Goal: Task Accomplishment & Management: Use online tool/utility

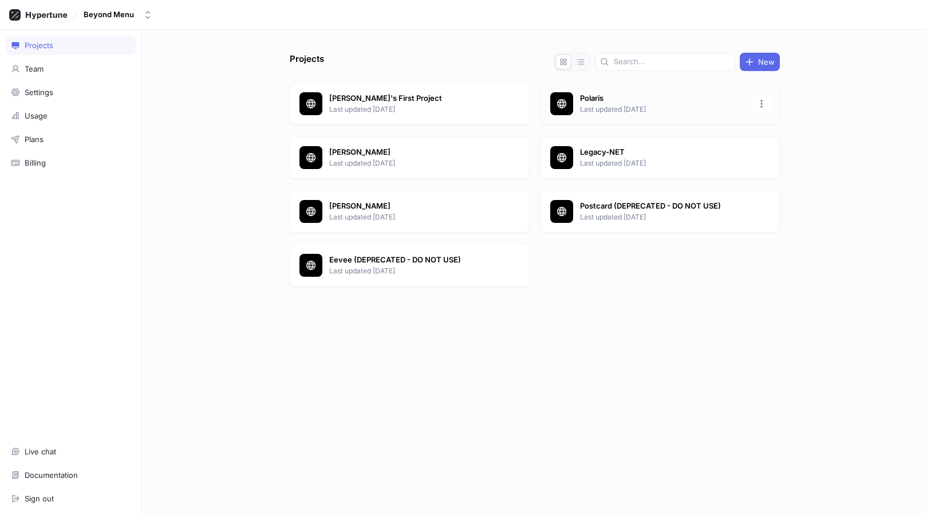
click at [558, 98] on icon at bounding box center [561, 103] width 11 height 11
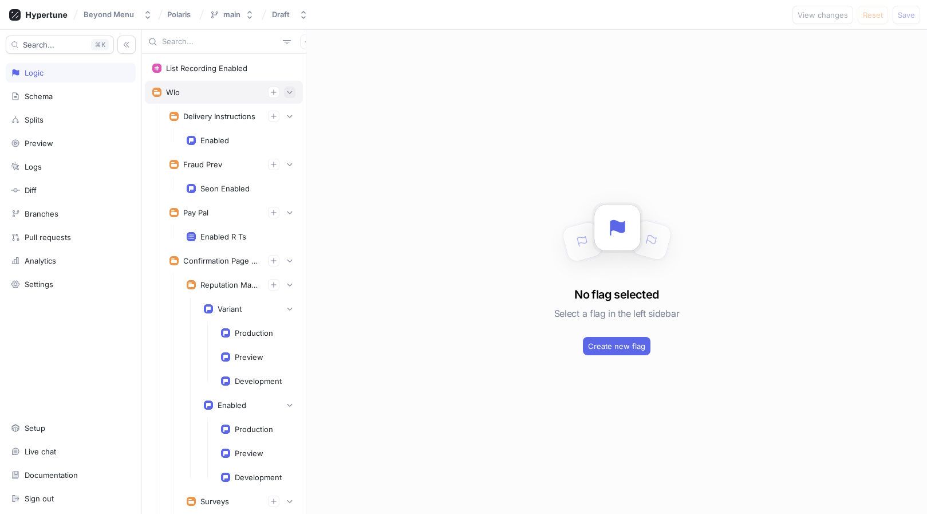
click at [290, 93] on icon "button" at bounding box center [289, 92] width 7 height 7
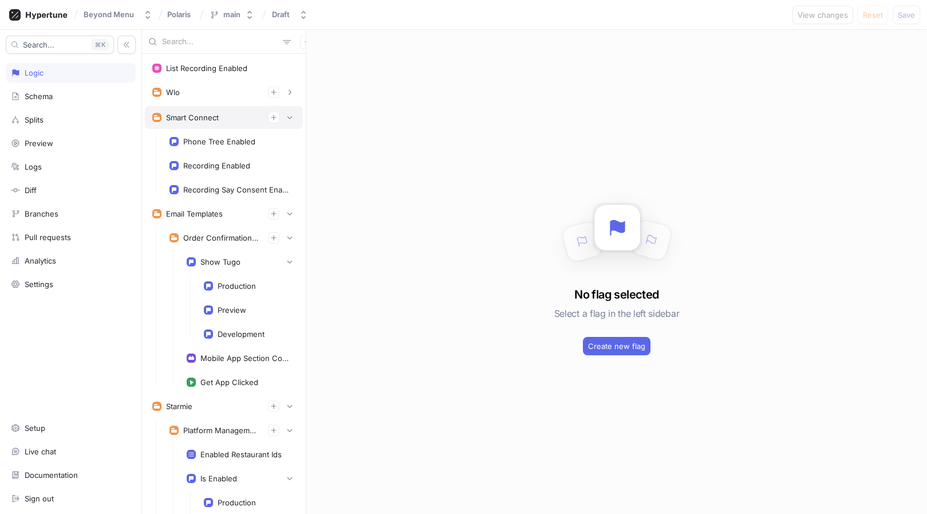
click at [289, 109] on div "Smart Connect" at bounding box center [224, 117] width 158 height 23
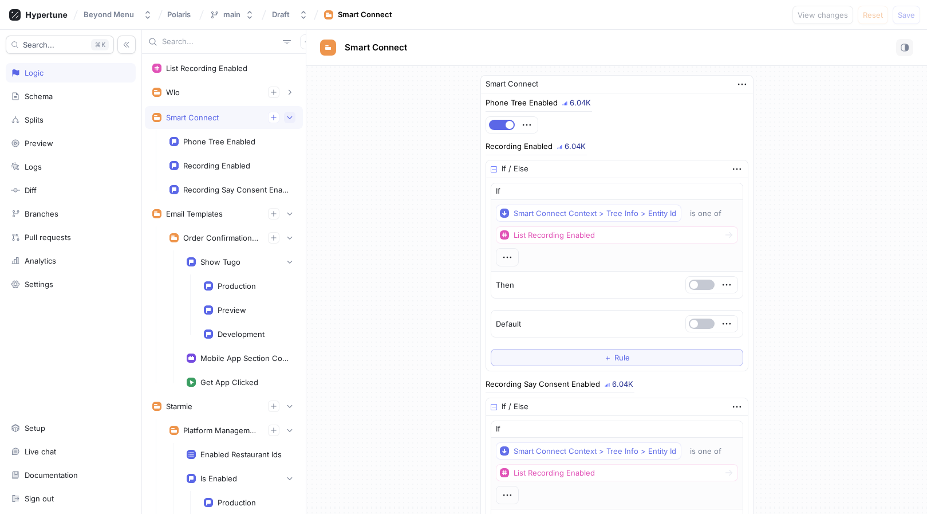
click at [293, 119] on button "button" at bounding box center [289, 117] width 11 height 11
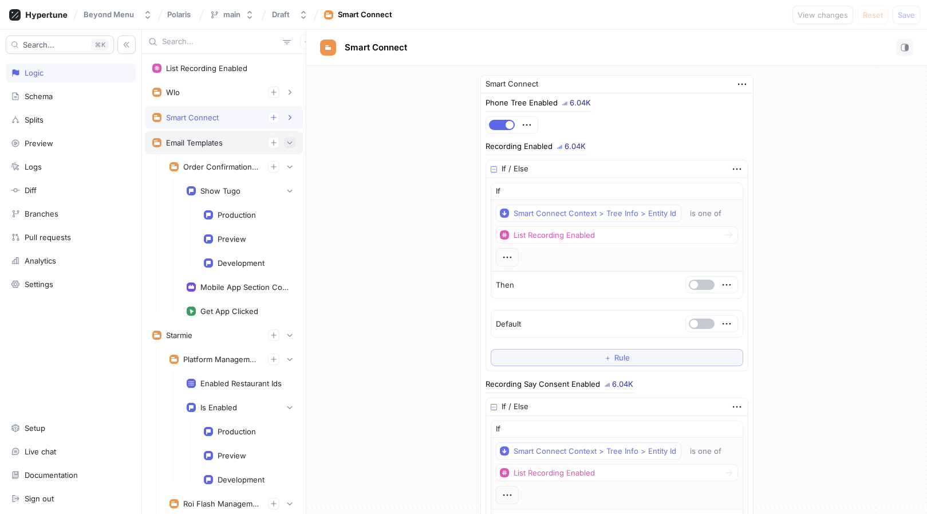
click at [292, 142] on icon "button" at bounding box center [289, 142] width 5 height 3
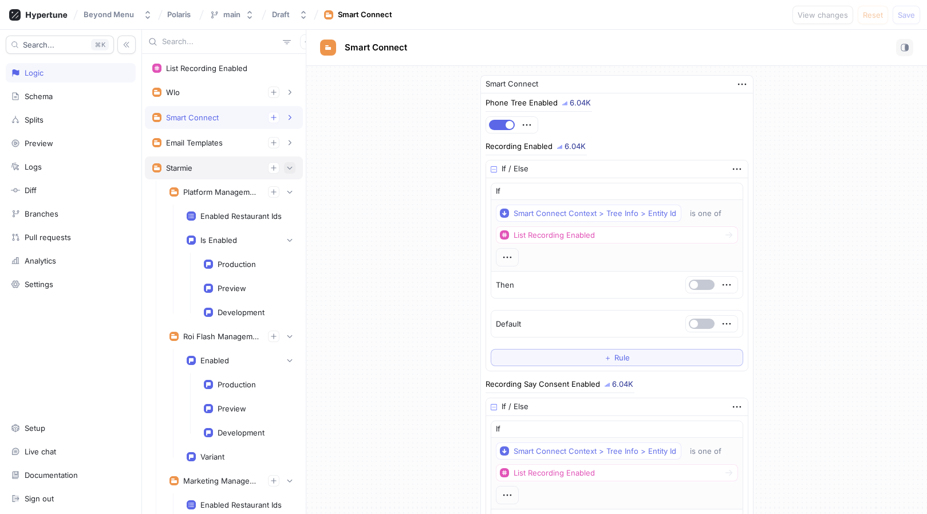
click at [291, 171] on icon "button" at bounding box center [289, 167] width 7 height 7
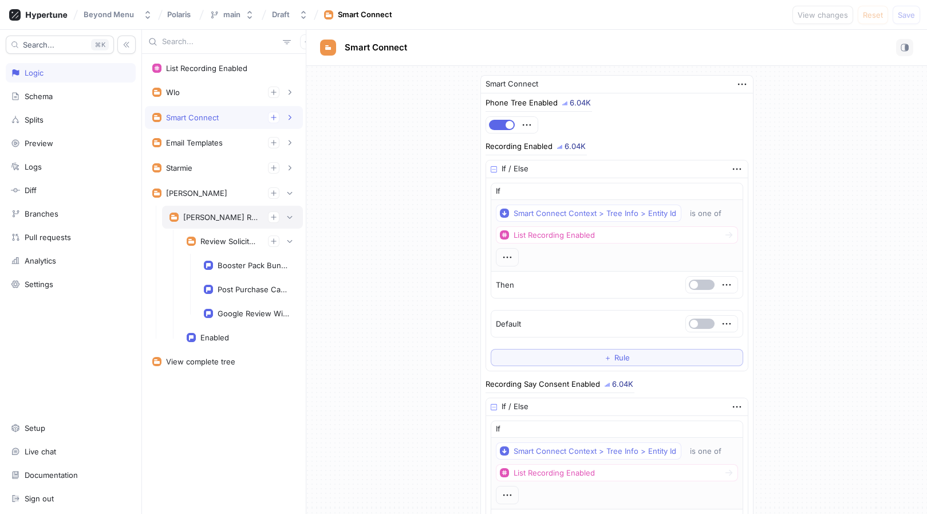
click at [235, 217] on div "[PERSON_NAME] Reputation Management" at bounding box center [221, 216] width 76 height 9
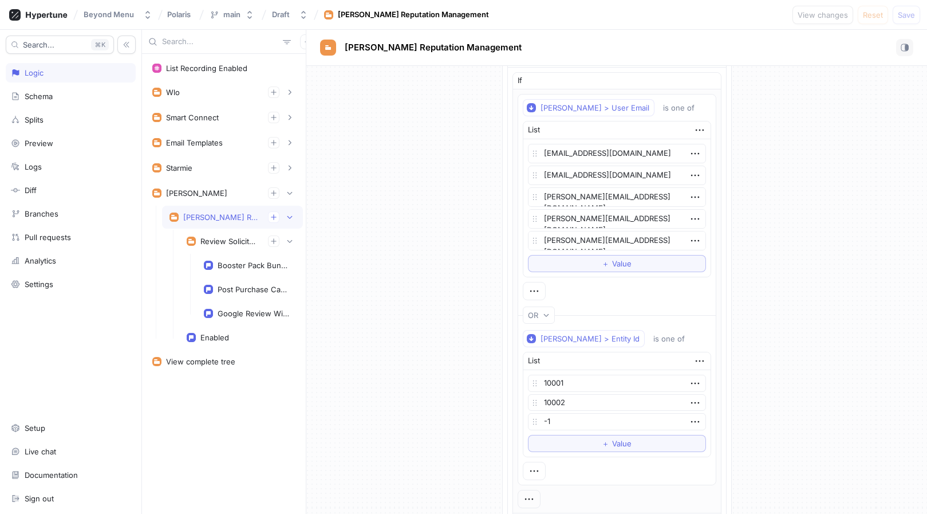
scroll to position [482, 0]
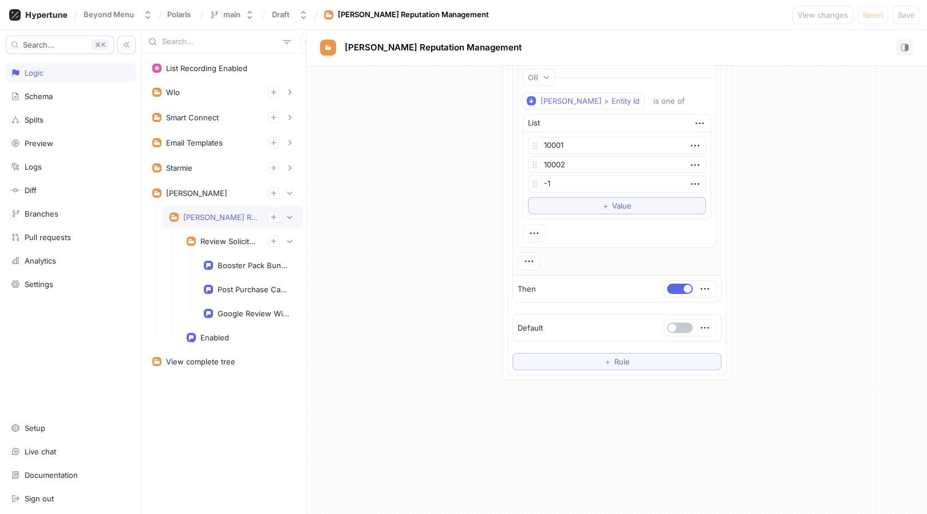
type textarea "x"
